Goal: Find specific page/section: Find specific page/section

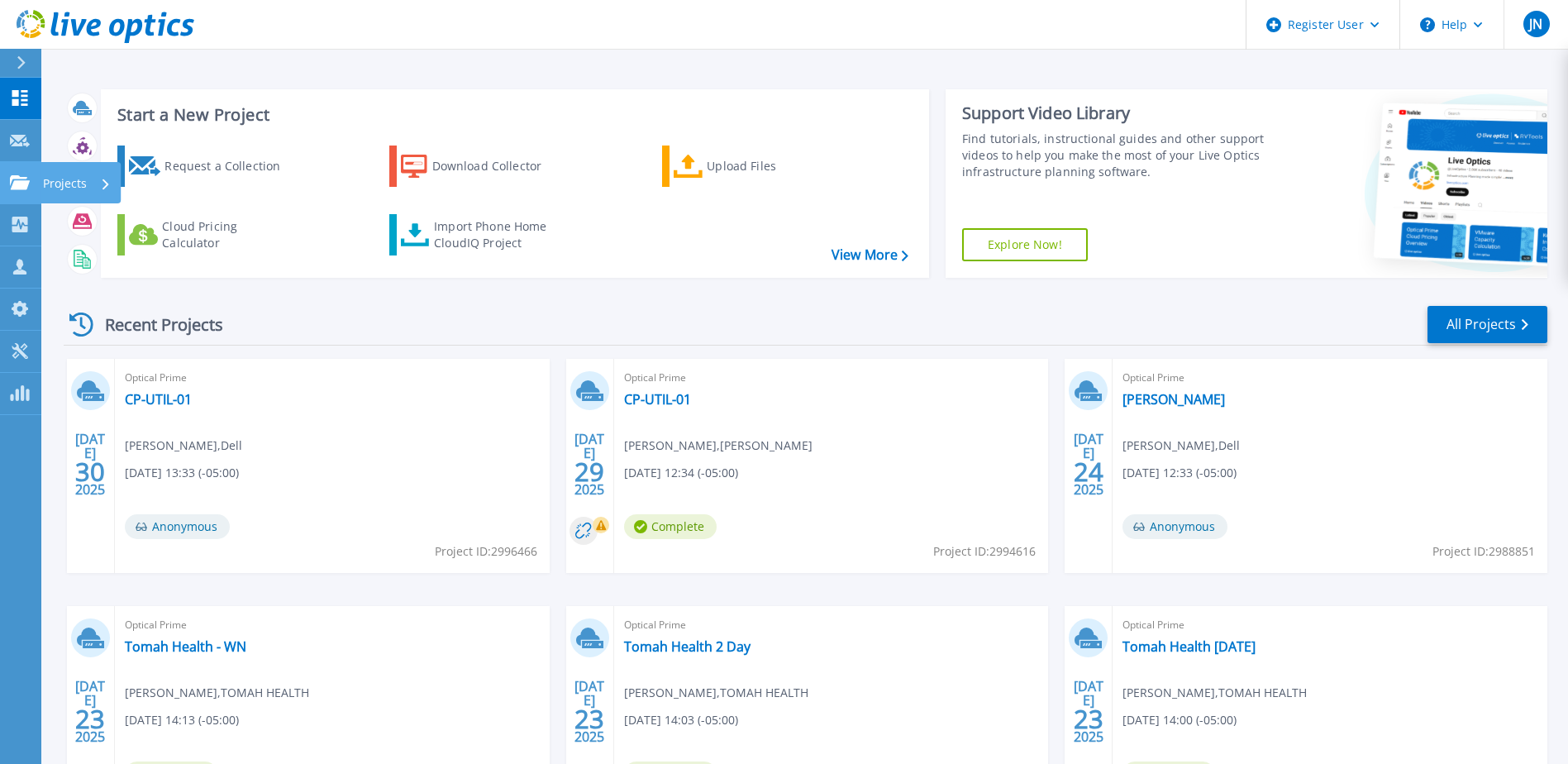
click at [17, 169] on link "Projects Projects" at bounding box center [20, 183] width 41 height 42
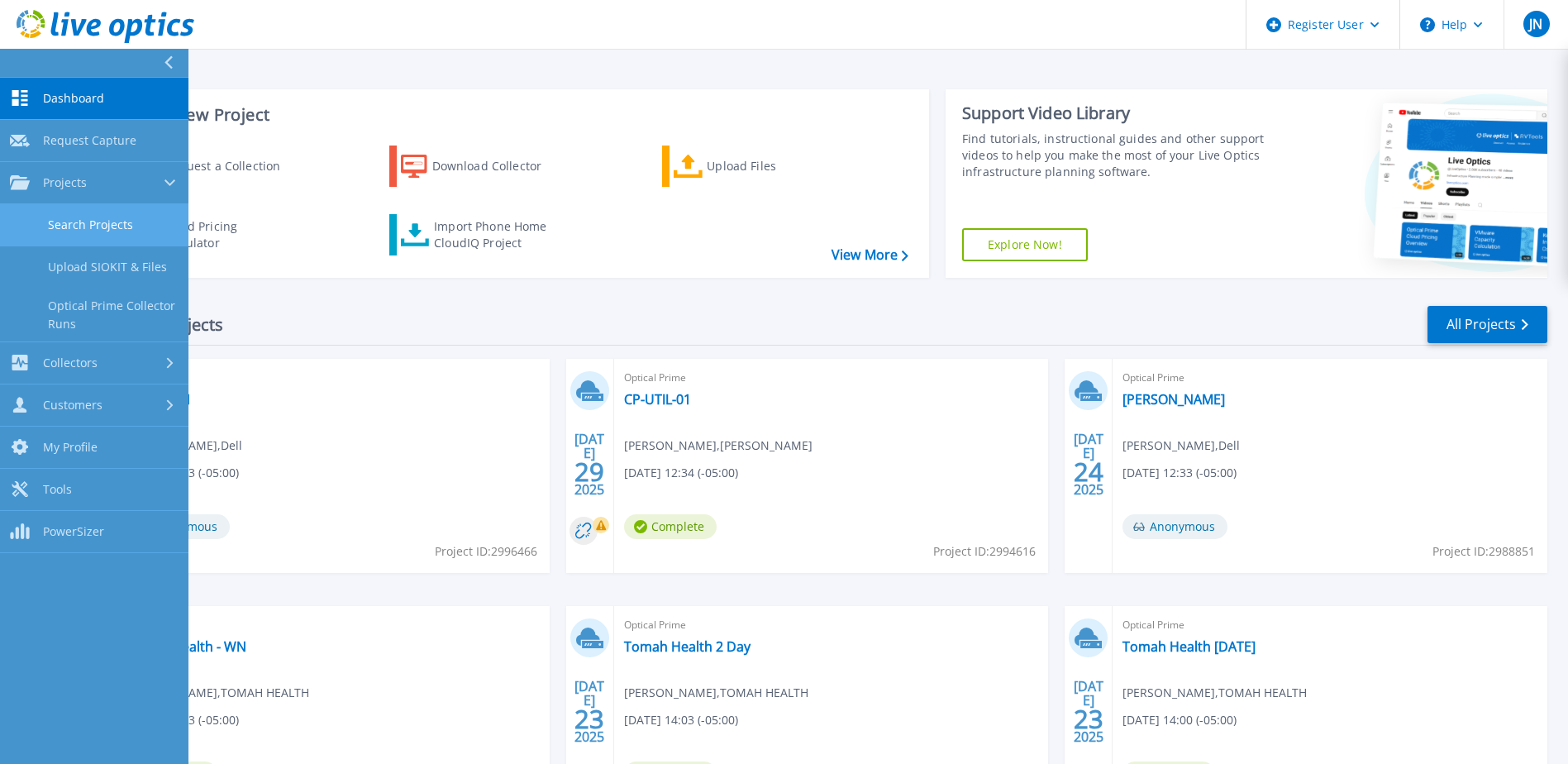
click at [71, 216] on link "Search Projects" at bounding box center [94, 226] width 188 height 42
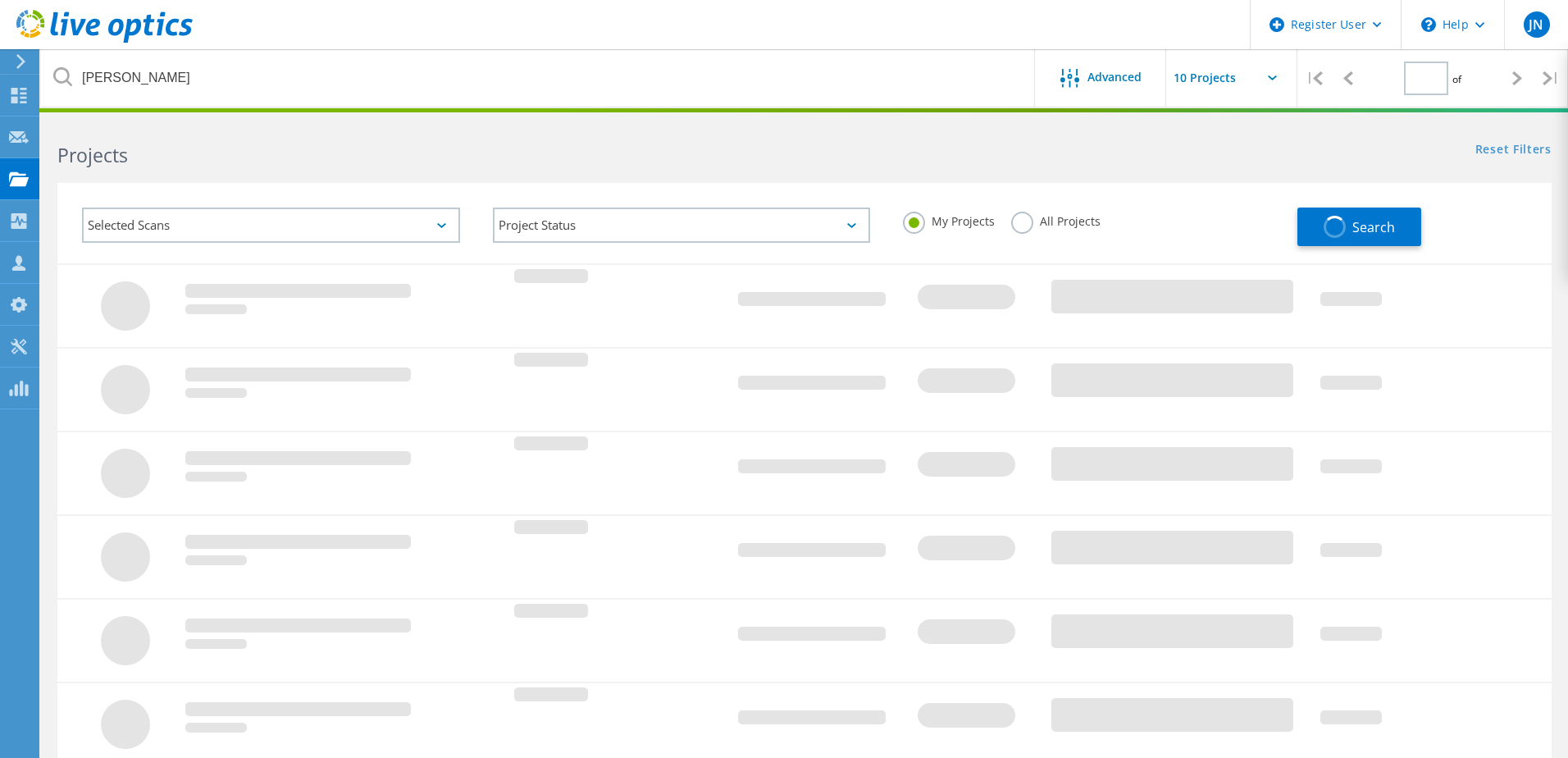
type input "1"
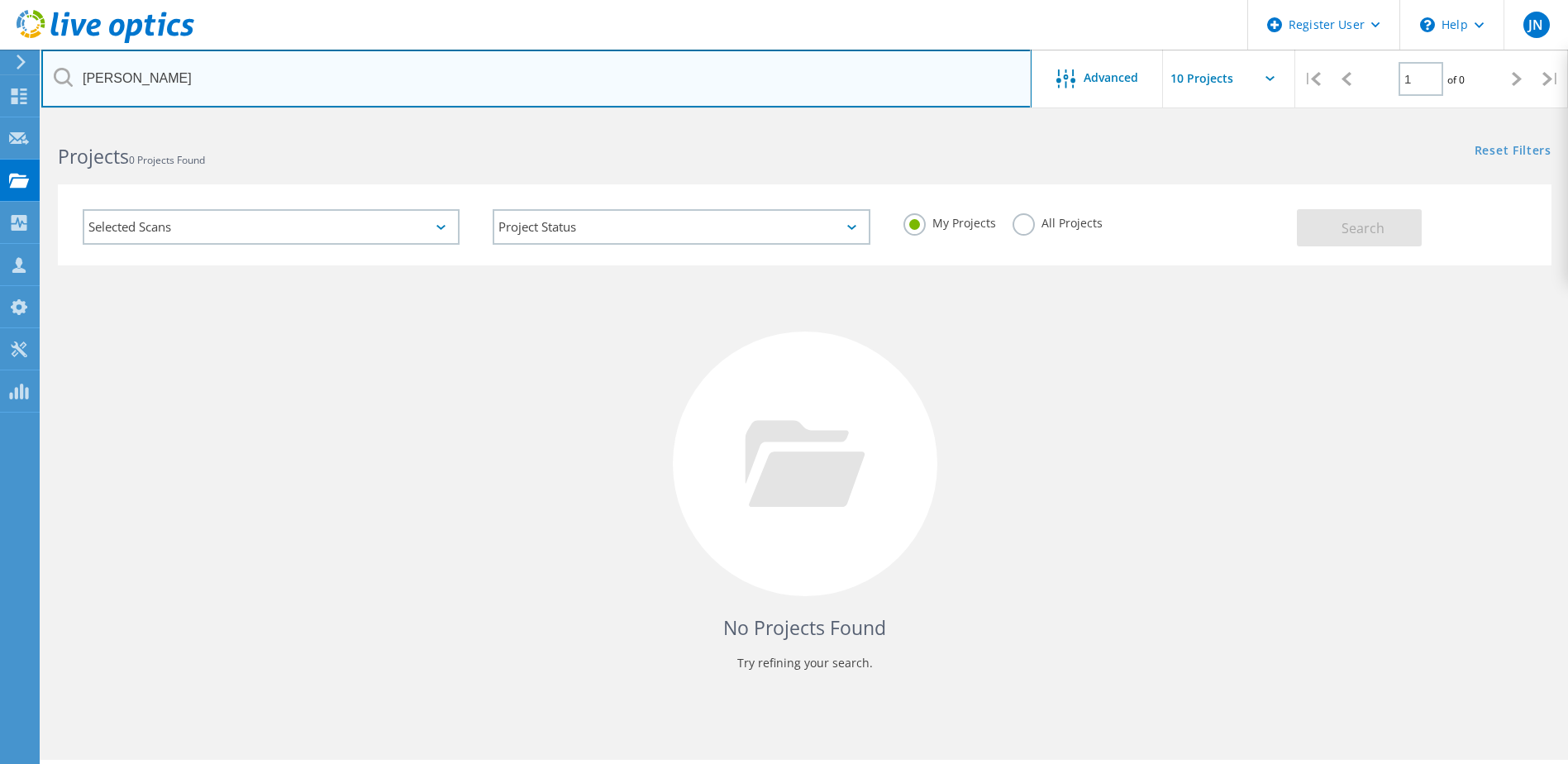
click at [284, 72] on input "jeremiah shaver" at bounding box center [537, 79] width 991 height 57
type input "tomah health"
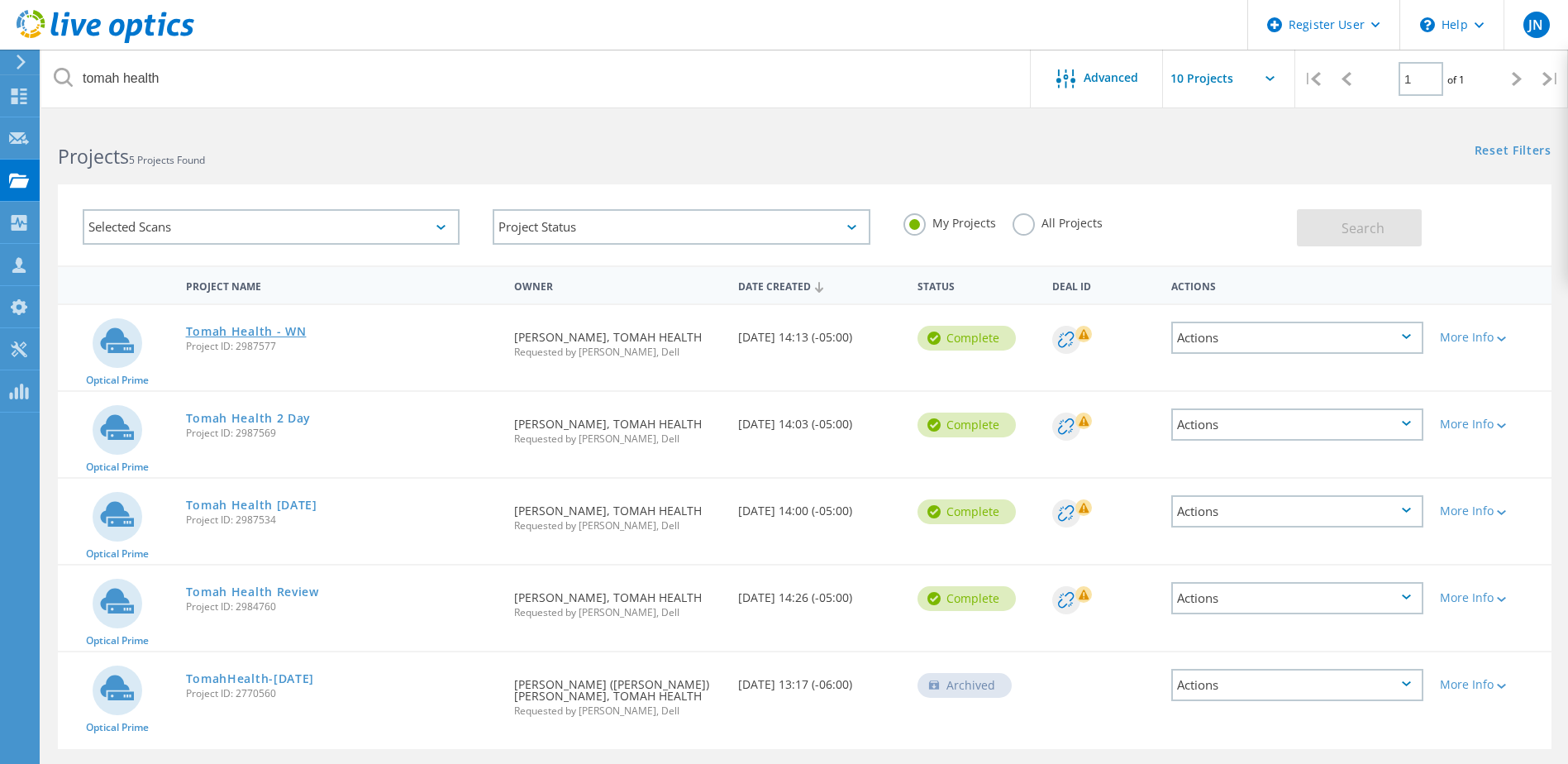
click at [235, 336] on link "Tomah Health - WN" at bounding box center [246, 331] width 121 height 12
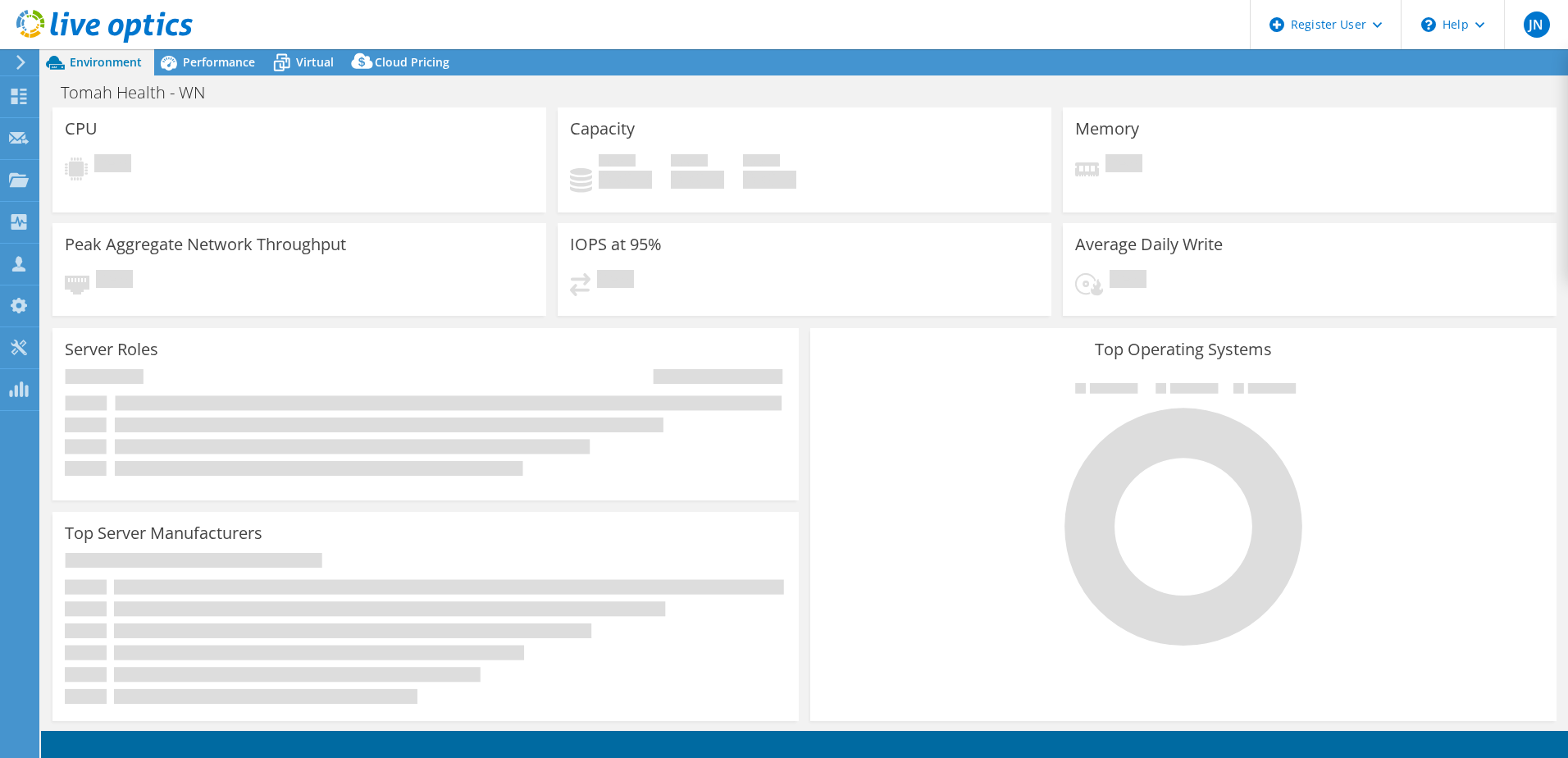
select select "USD"
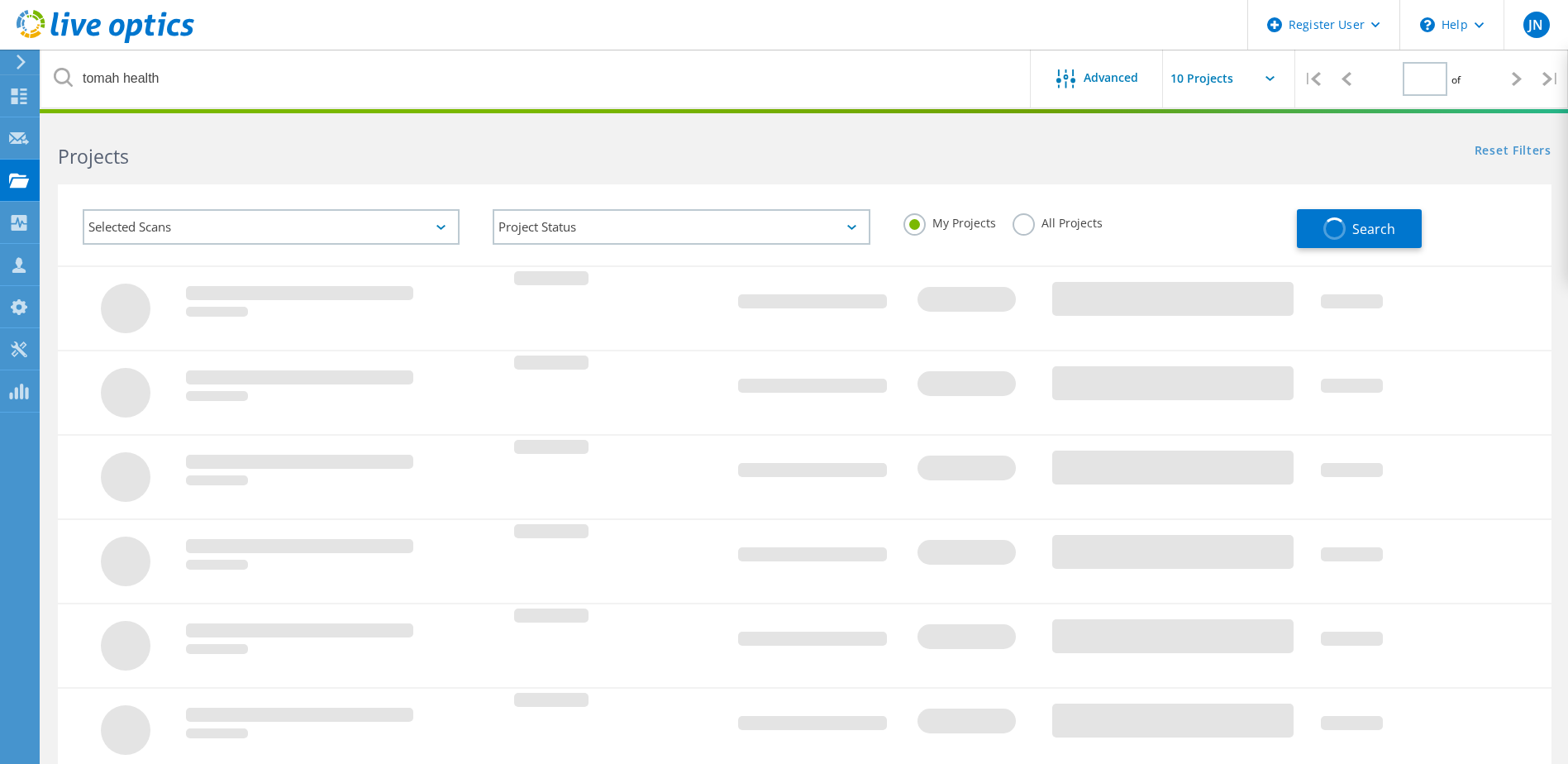
type input "1"
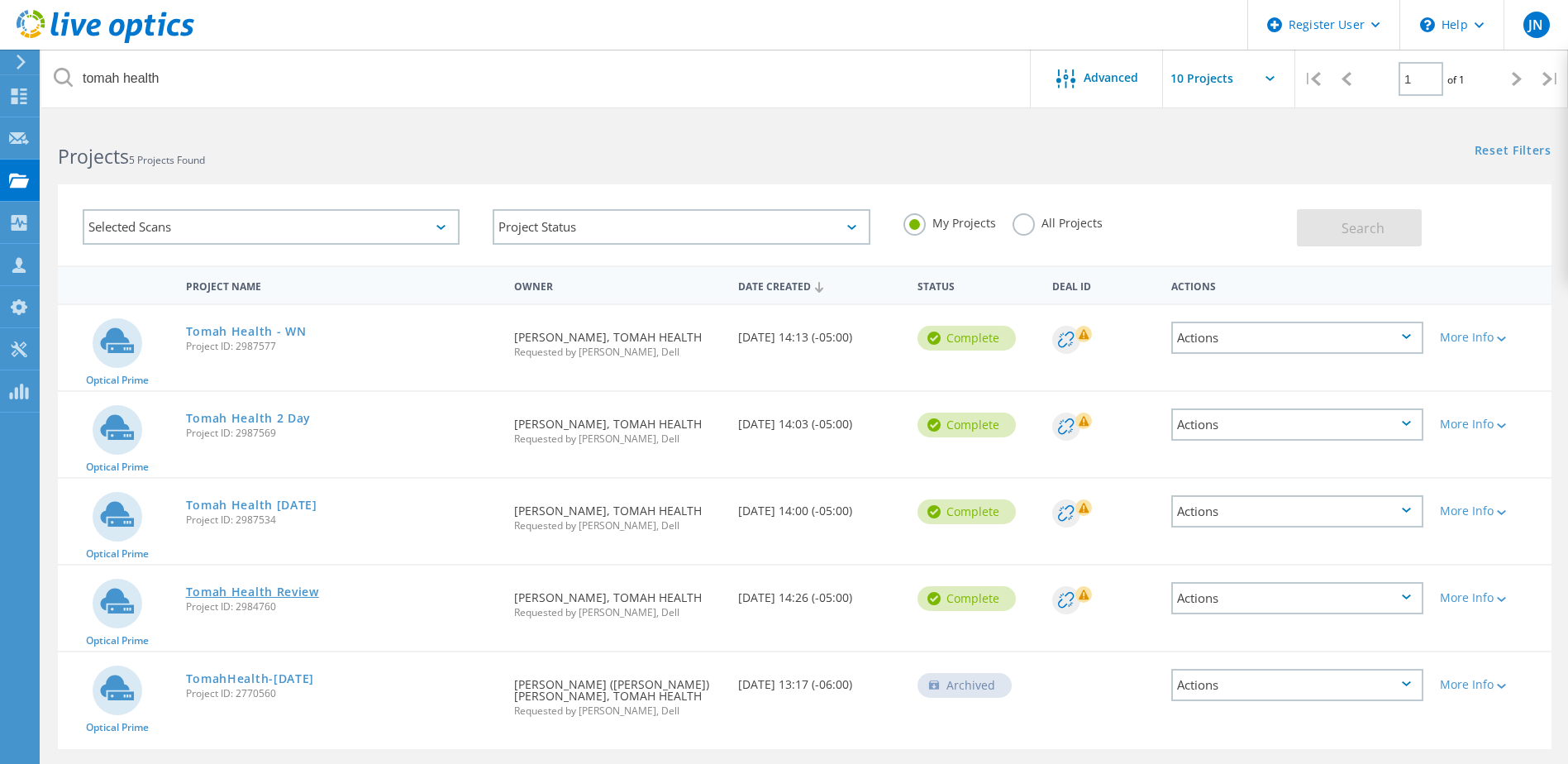
click at [247, 589] on link "Tomah Health Review" at bounding box center [252, 592] width 133 height 12
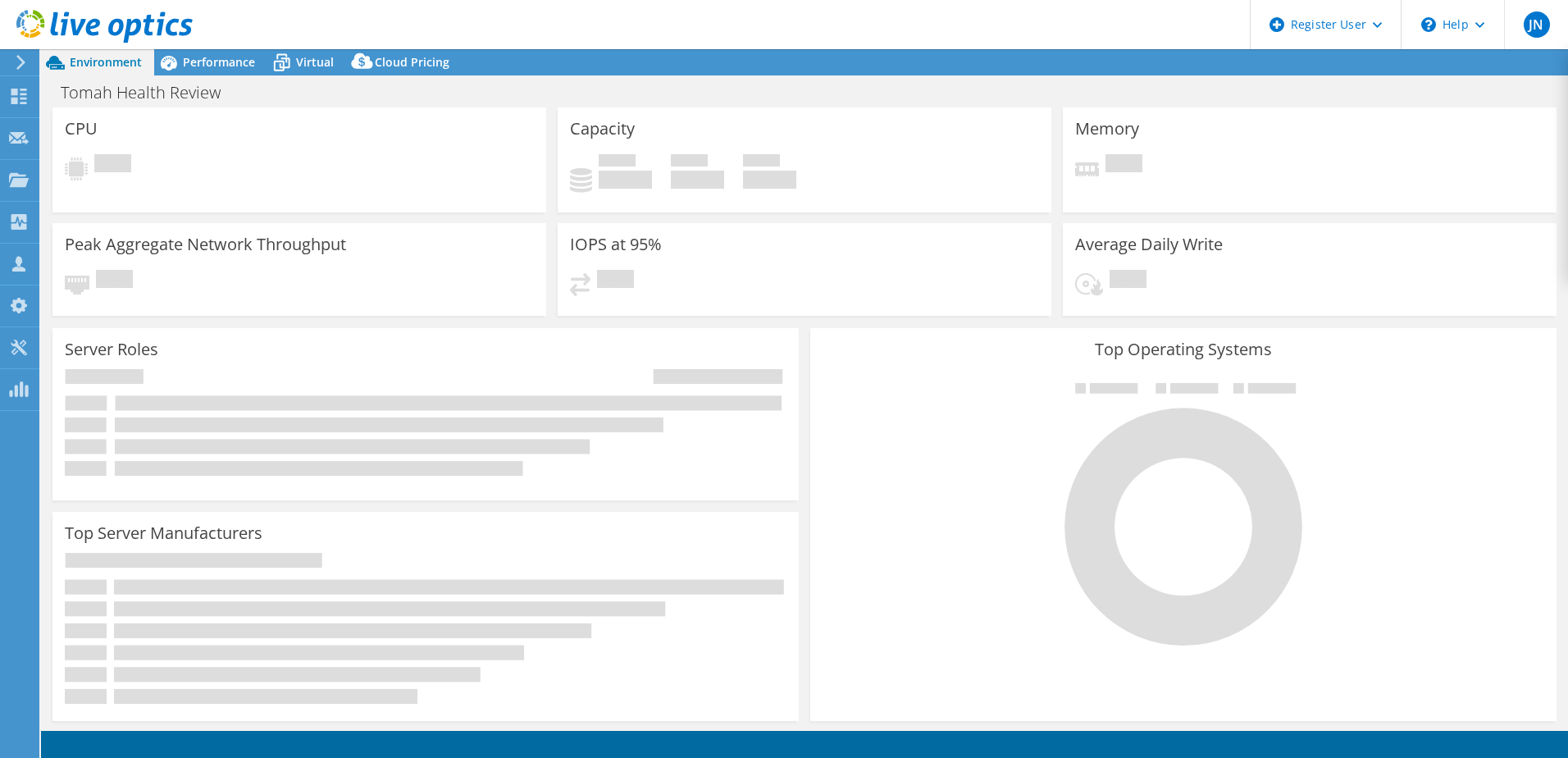
select select "USEast"
select select "USD"
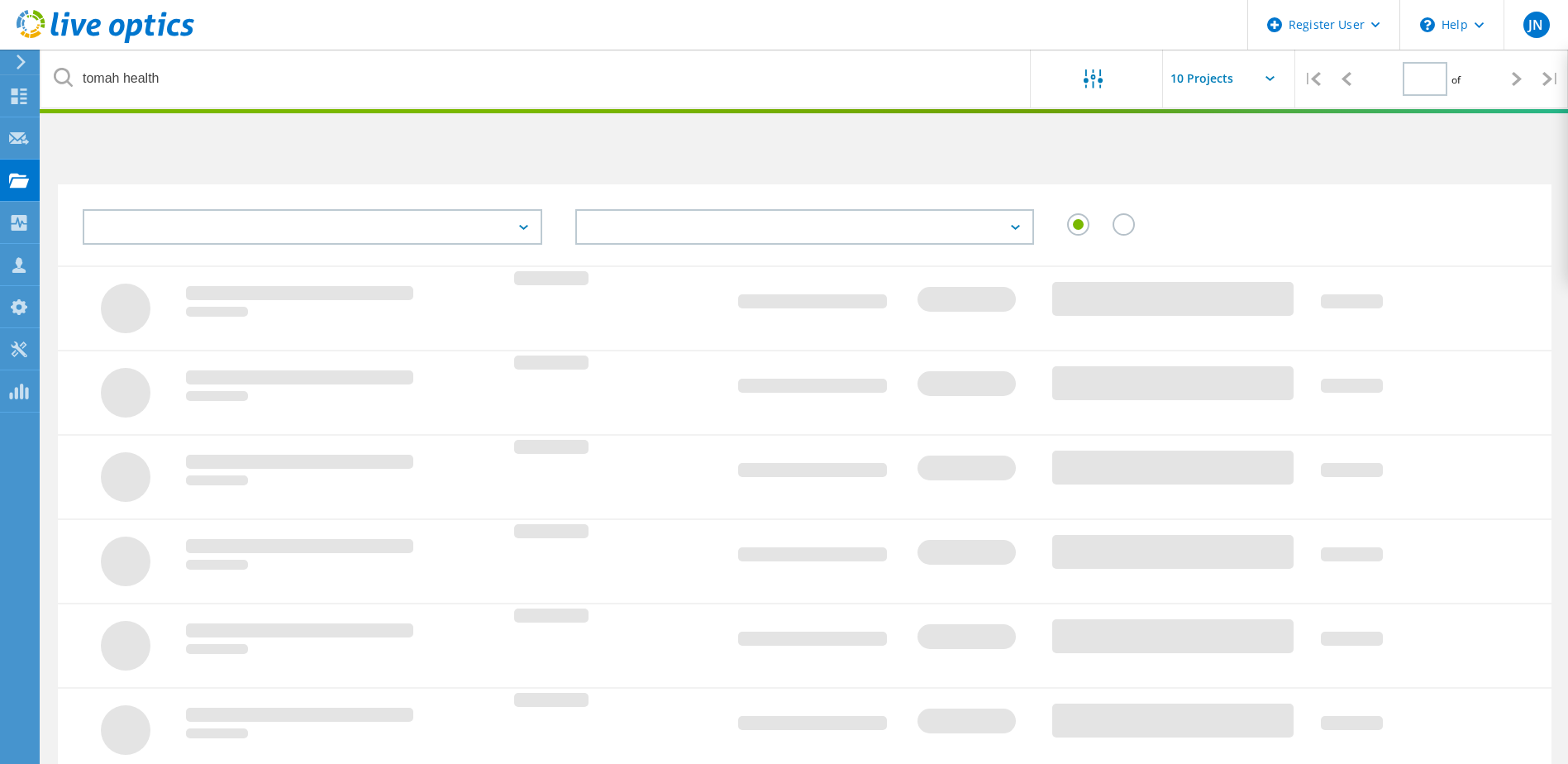
type input "1"
